Goal: Information Seeking & Learning: Check status

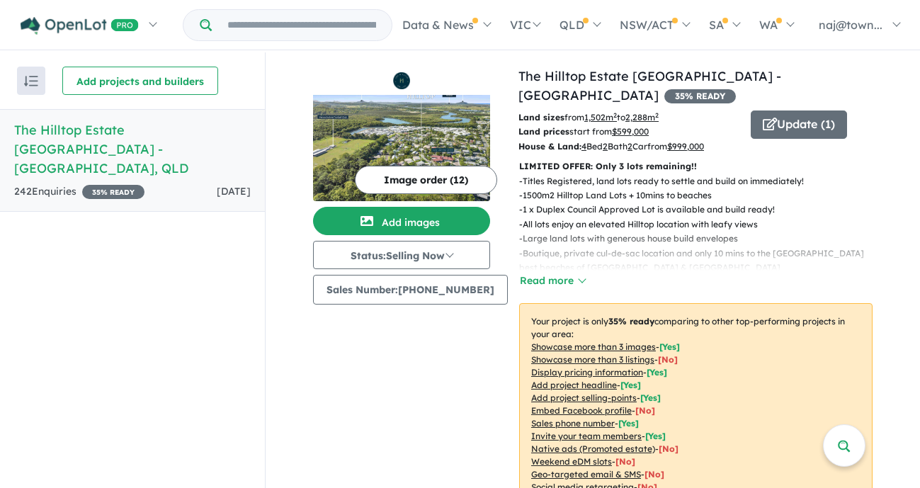
click at [203, 159] on link "The Hilltop Estate Sunshine Coast - Kuluin , QLD 242 Enquir ies ( 0 unread) 35 …" at bounding box center [132, 160] width 265 height 103
click at [681, 77] on link "The Hilltop Estate [GEOGRAPHIC_DATA] - [GEOGRAPHIC_DATA]" at bounding box center [649, 85] width 263 height 35
click at [121, 185] on strong "( 1 unread)" at bounding box center [105, 191] width 48 height 13
click at [120, 132] on h5 "The Hilltop Estate [GEOGRAPHIC_DATA] - [GEOGRAPHIC_DATA] , [GEOGRAPHIC_DATA]" at bounding box center [132, 148] width 237 height 57
click at [206, 132] on h5 "The Hilltop Estate [GEOGRAPHIC_DATA] - [GEOGRAPHIC_DATA] , [GEOGRAPHIC_DATA]" at bounding box center [132, 148] width 237 height 57
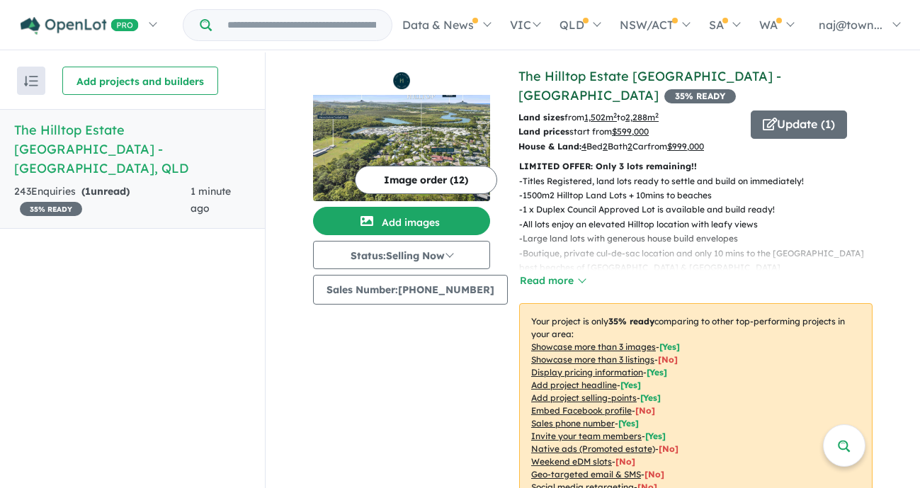
click at [654, 76] on link "The Hilltop Estate [GEOGRAPHIC_DATA] - [GEOGRAPHIC_DATA]" at bounding box center [649, 85] width 263 height 35
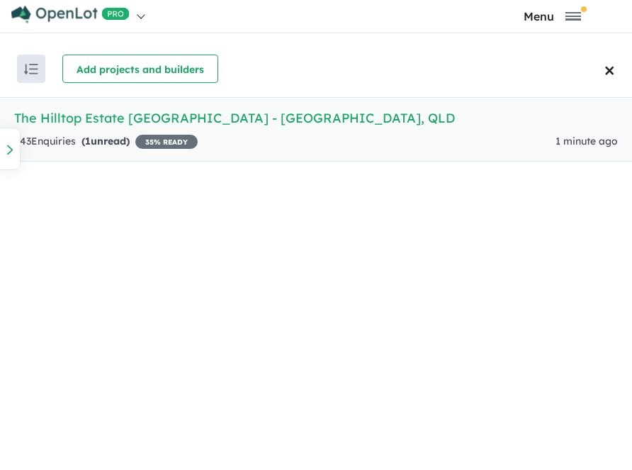
click at [395, 144] on div "243 Enquir ies ( 1 unread) 35 % READY 1 minute ago" at bounding box center [315, 141] width 603 height 17
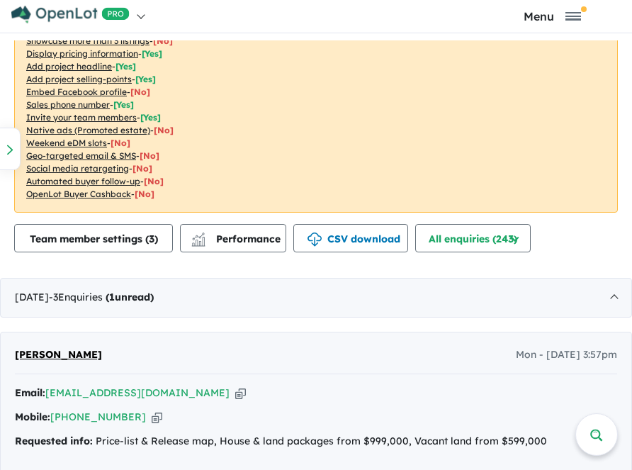
scroll to position [666, 0]
